Goal: Check status: Check status

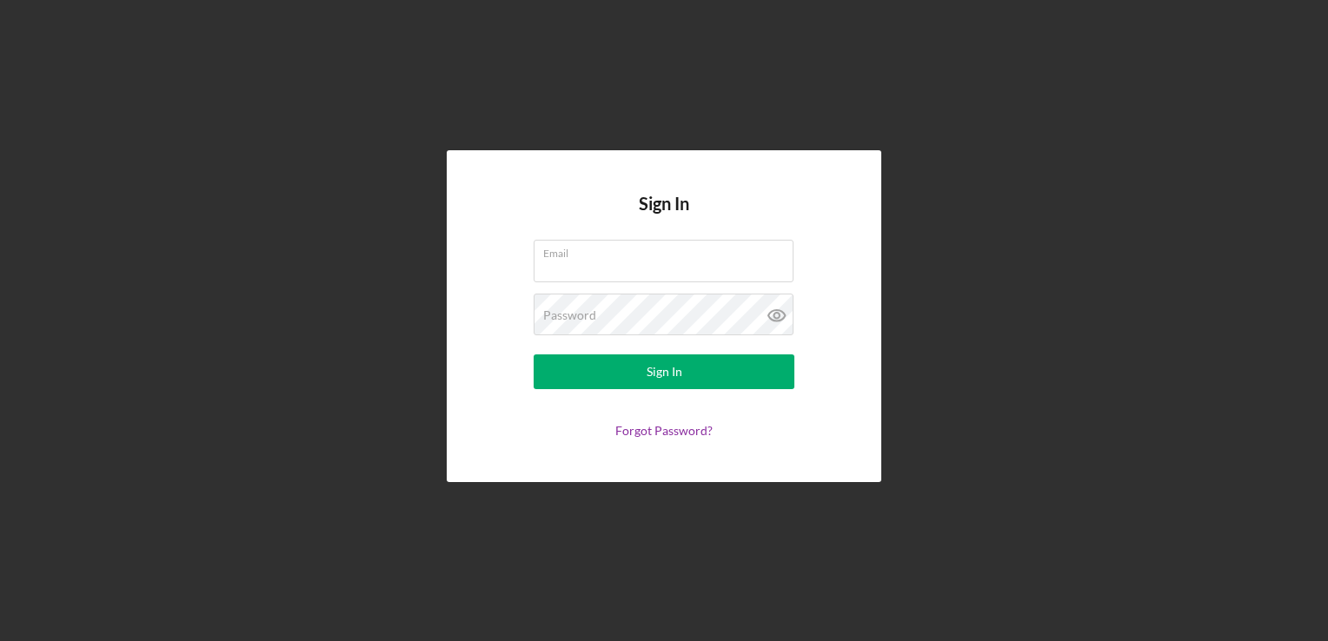
type input "[EMAIL_ADDRESS][DOMAIN_NAME]"
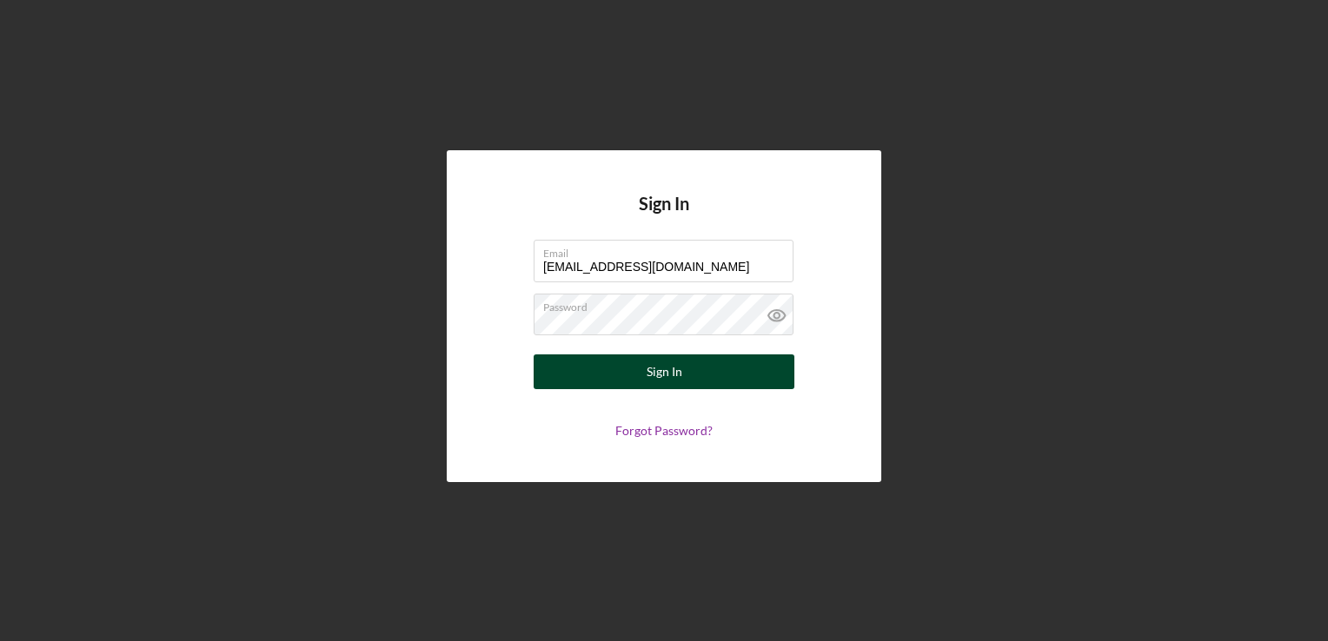
click at [566, 382] on button "Sign In" at bounding box center [664, 372] width 261 height 35
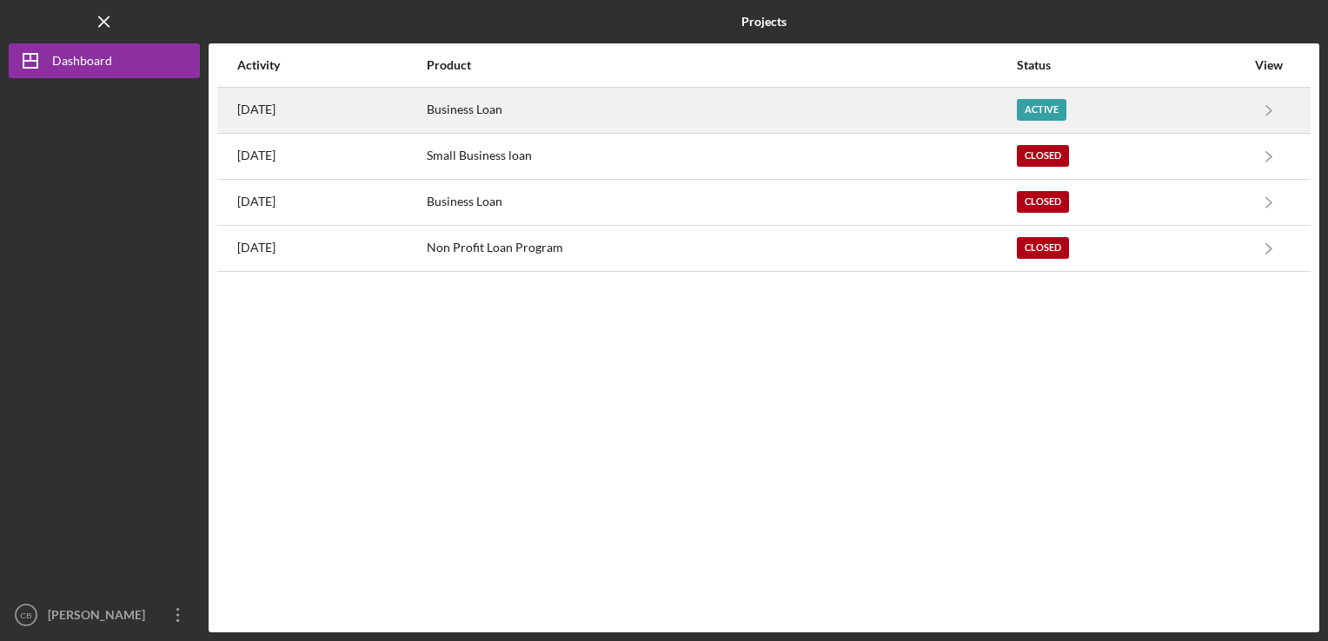
click at [275, 106] on time "[DATE]" at bounding box center [256, 110] width 38 height 14
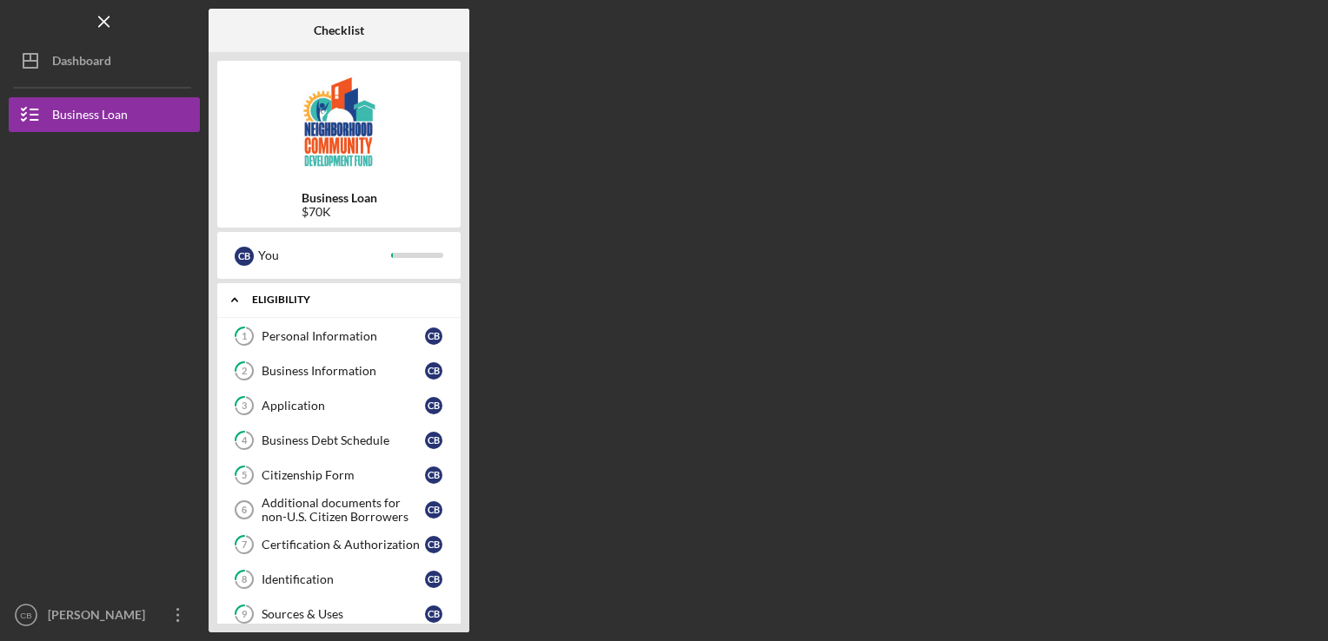
click at [295, 291] on div "Icon/Expander Eligibility 1 / 12" at bounding box center [338, 300] width 243 height 36
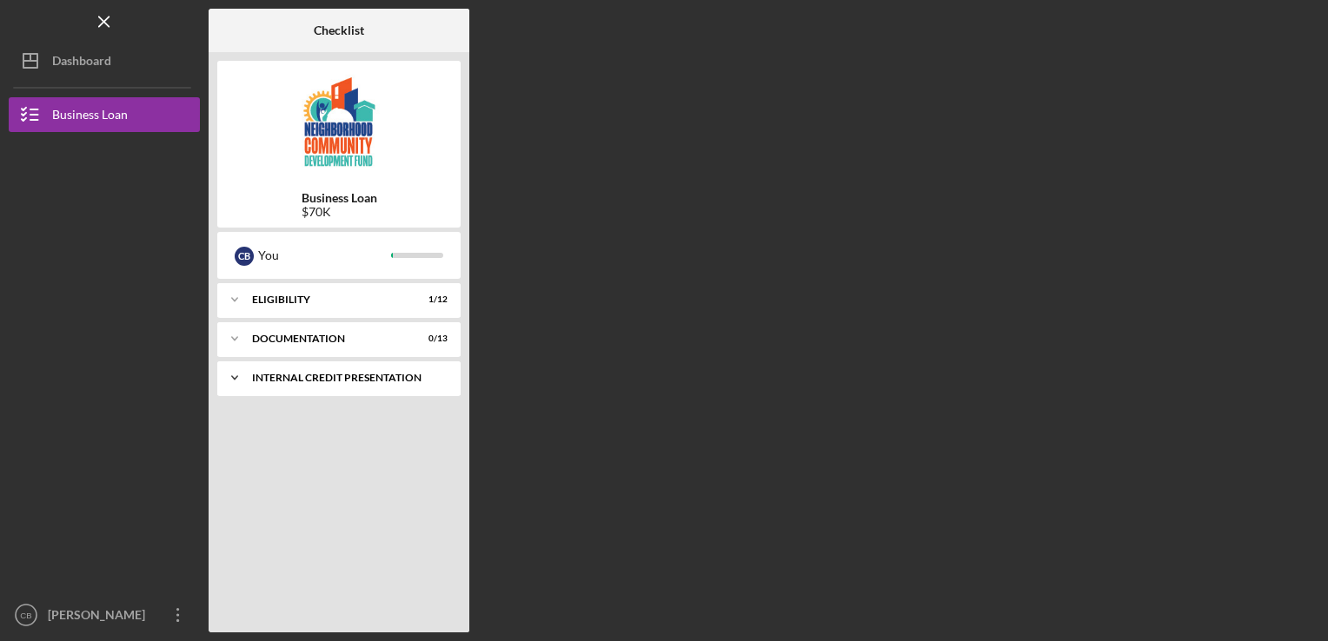
click at [319, 366] on div "Icon/Expander Internal Credit Presentation 0 / 1" at bounding box center [338, 378] width 243 height 35
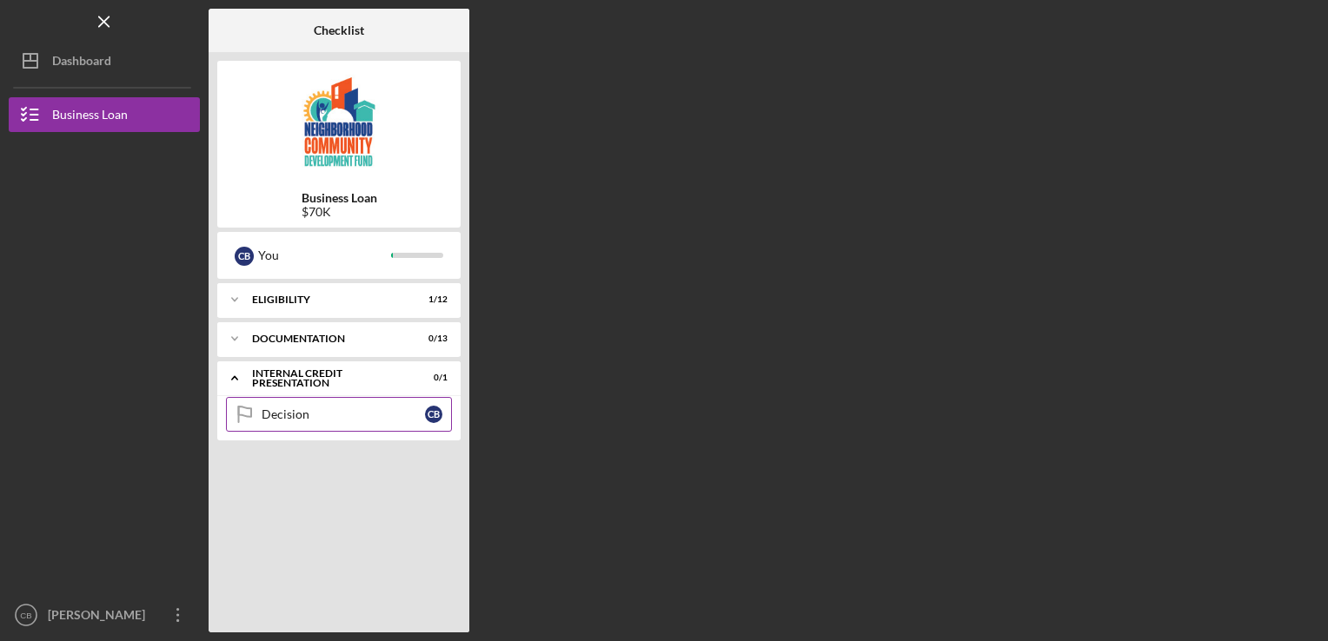
click at [290, 428] on link "Decision Decision C B" at bounding box center [339, 414] width 226 height 35
